Goal: Information Seeking & Learning: Find specific fact

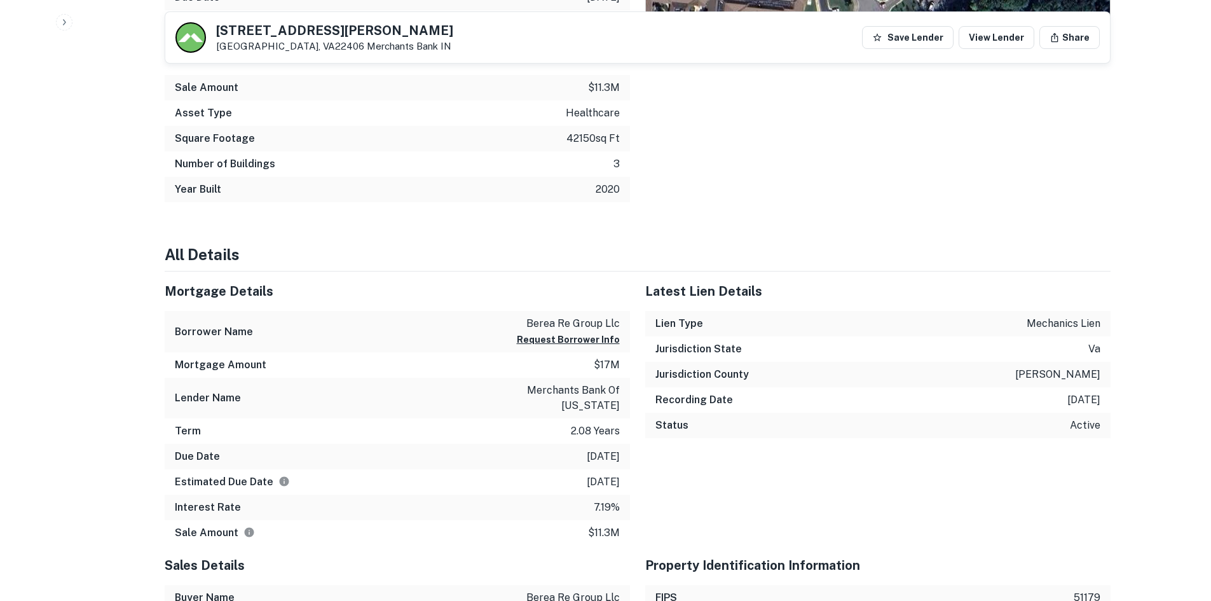
scroll to position [763, 0]
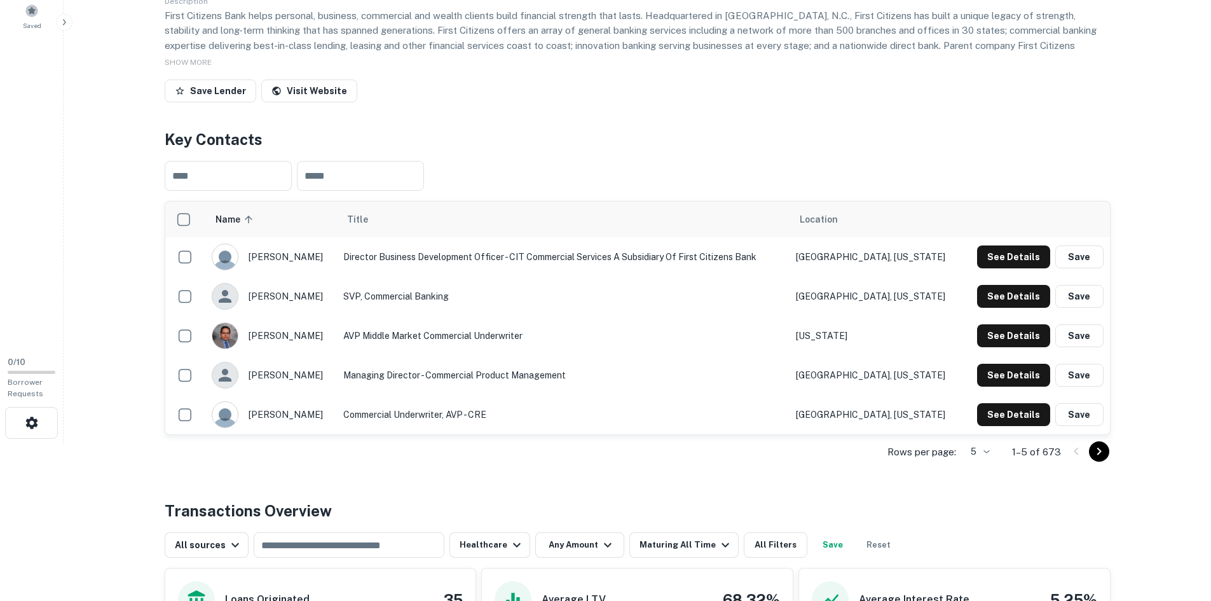
scroll to position [73, 0]
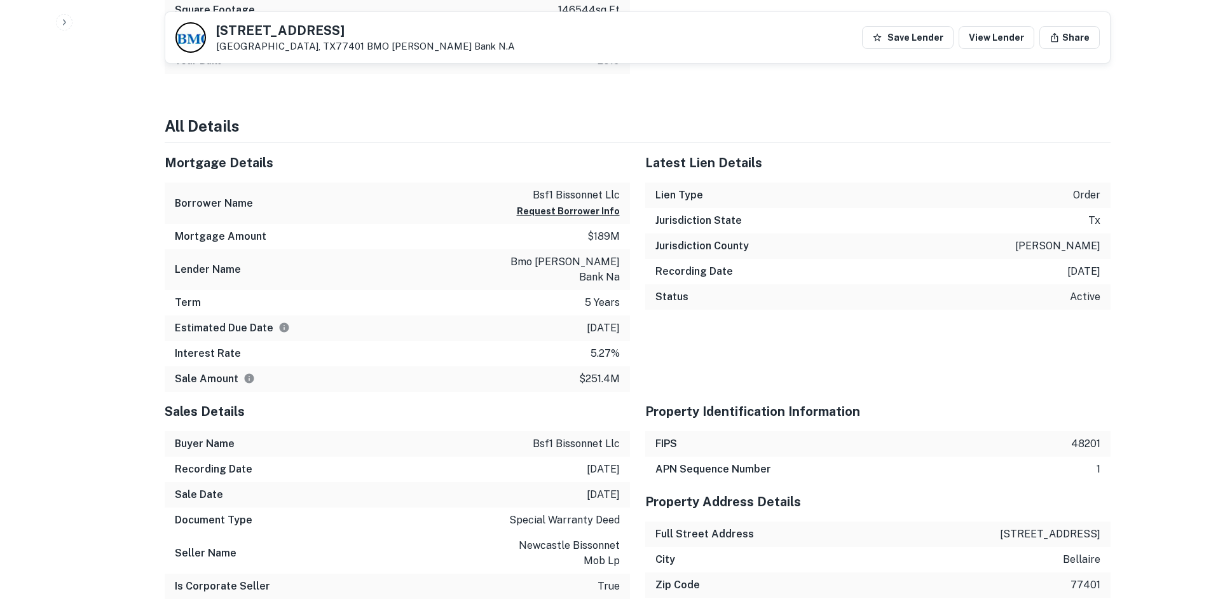
scroll to position [1081, 0]
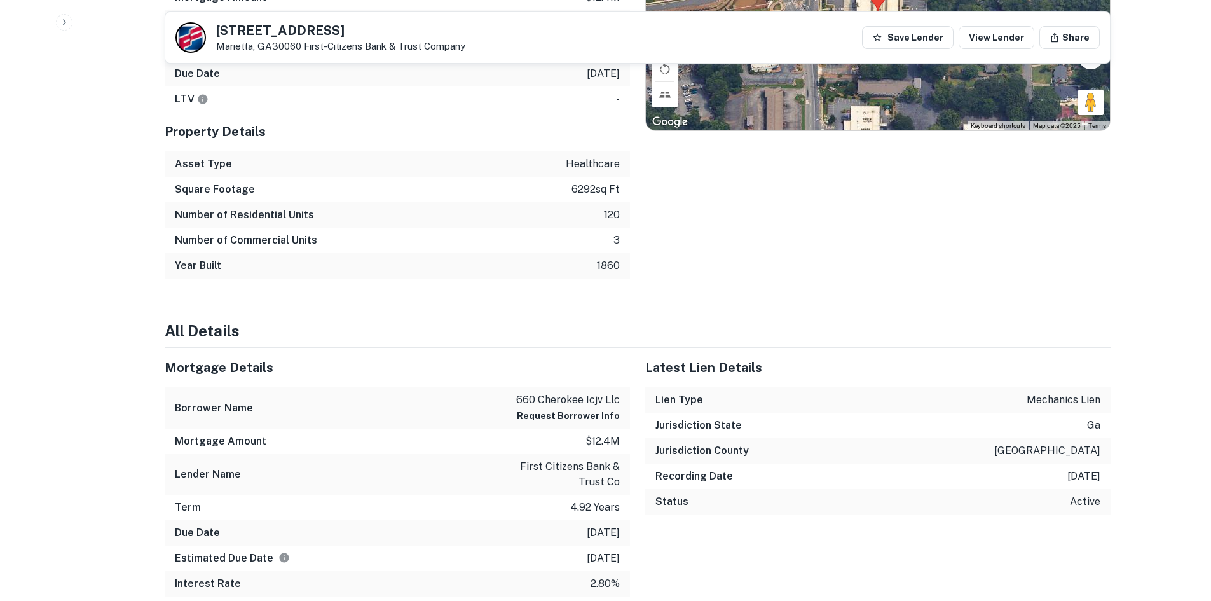
scroll to position [954, 0]
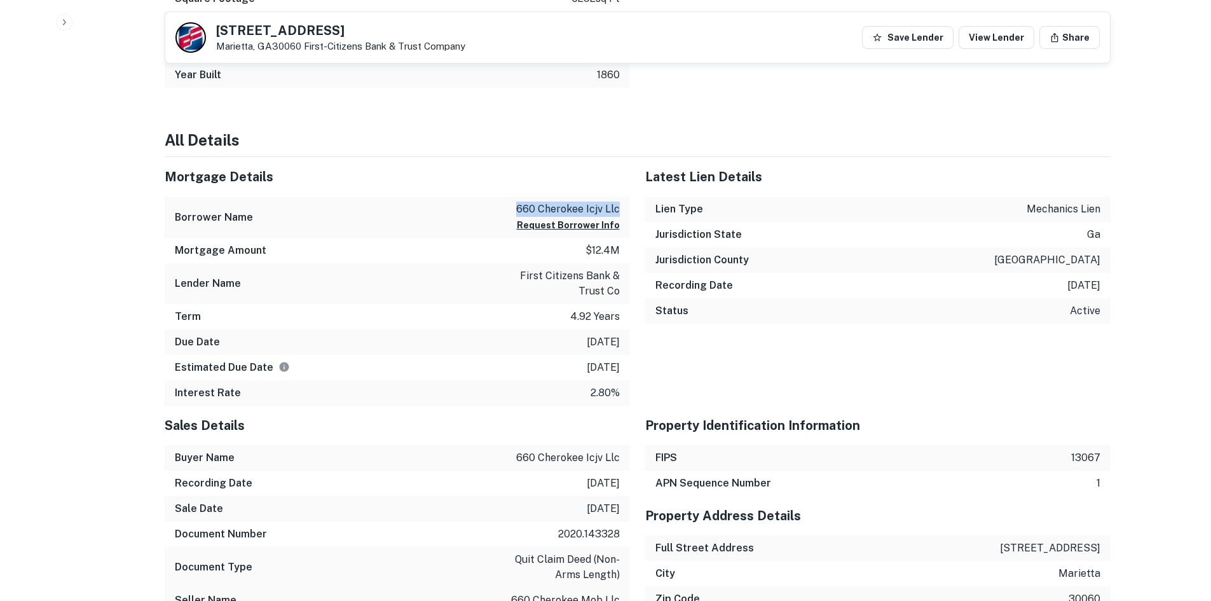
drag, startPoint x: 520, startPoint y: 205, endPoint x: 621, endPoint y: 209, distance: 101.8
click at [621, 209] on div "Borrower Name 660 cherokee icjv llc Request Borrower Info" at bounding box center [397, 216] width 465 height 41
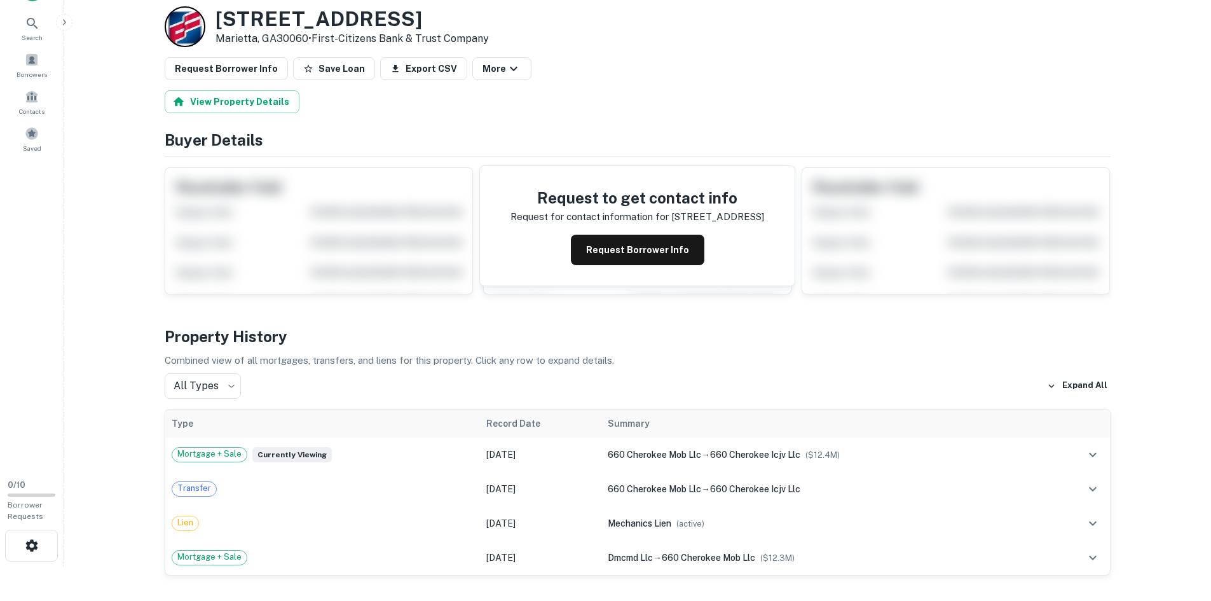
scroll to position [0, 0]
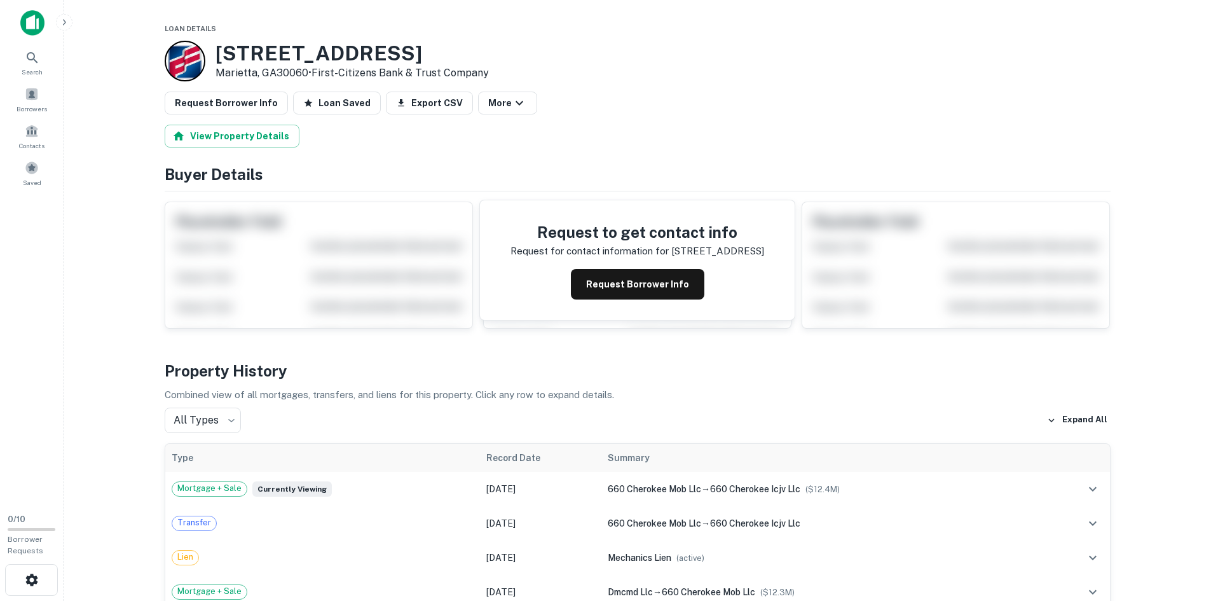
drag, startPoint x: 218, startPoint y: 51, endPoint x: 445, endPoint y: 46, distance: 227.1
click at [445, 46] on h3 "660 Cherokee St NE" at bounding box center [352, 53] width 273 height 24
copy h3 "660 Cherokee St NE"
